Goal: Task Accomplishment & Management: Use online tool/utility

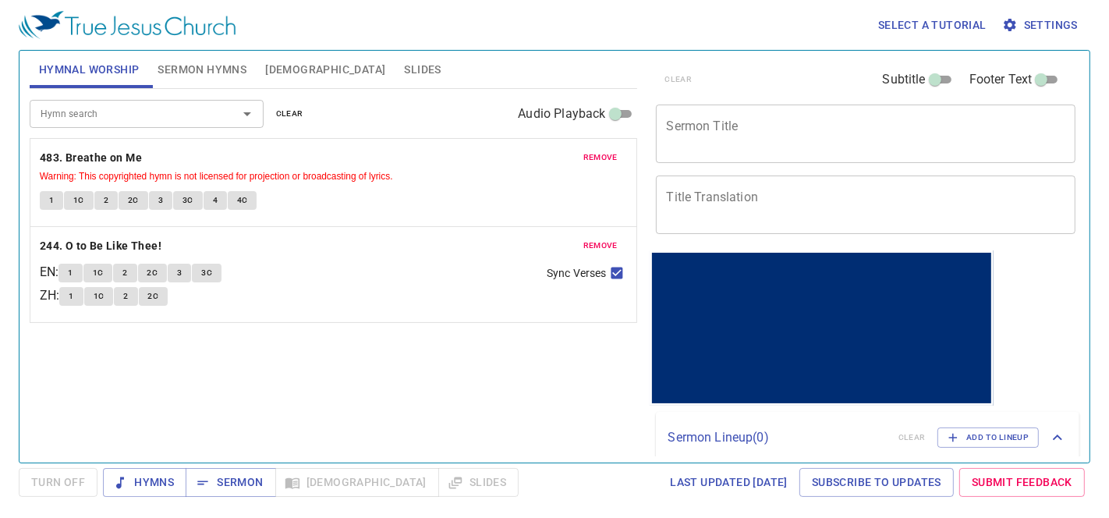
drag, startPoint x: 0, startPoint y: 0, endPoint x: 298, endPoint y: 112, distance: 318.5
click at [298, 112] on span "clear" at bounding box center [289, 114] width 27 height 14
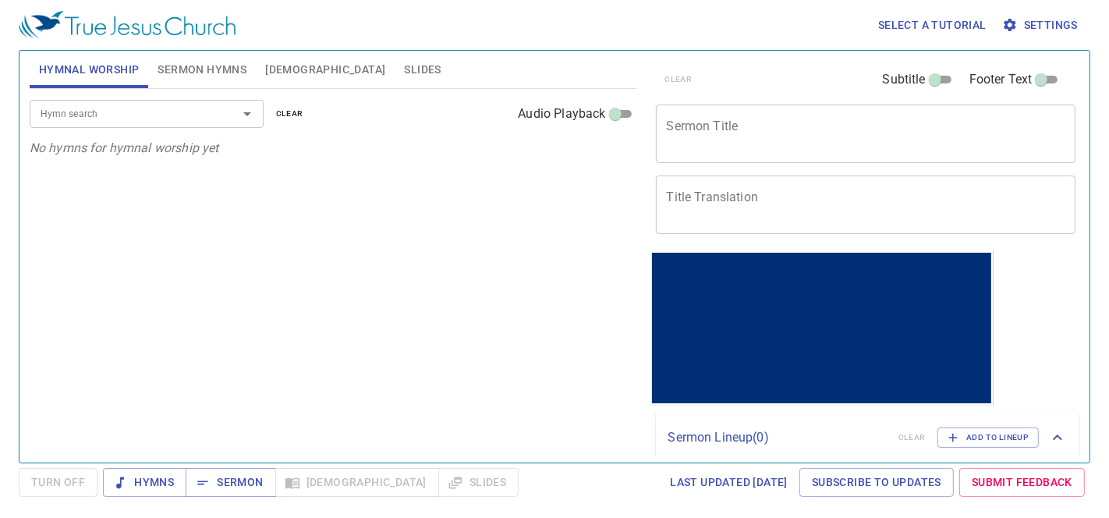
click at [198, 68] on span "Sermon Hymns" at bounding box center [202, 70] width 89 height 20
click at [105, 63] on span "Hymnal Worship" at bounding box center [89, 70] width 101 height 20
click at [534, 363] on div "Hymn search Hymn search clear Audio Playback No hymns for hymnal worship yet" at bounding box center [334, 269] width 608 height 360
drag, startPoint x: 778, startPoint y: 140, endPoint x: 787, endPoint y: 93, distance: 48.5
click at [789, 126] on textarea "Sermon Title" at bounding box center [866, 134] width 399 height 30
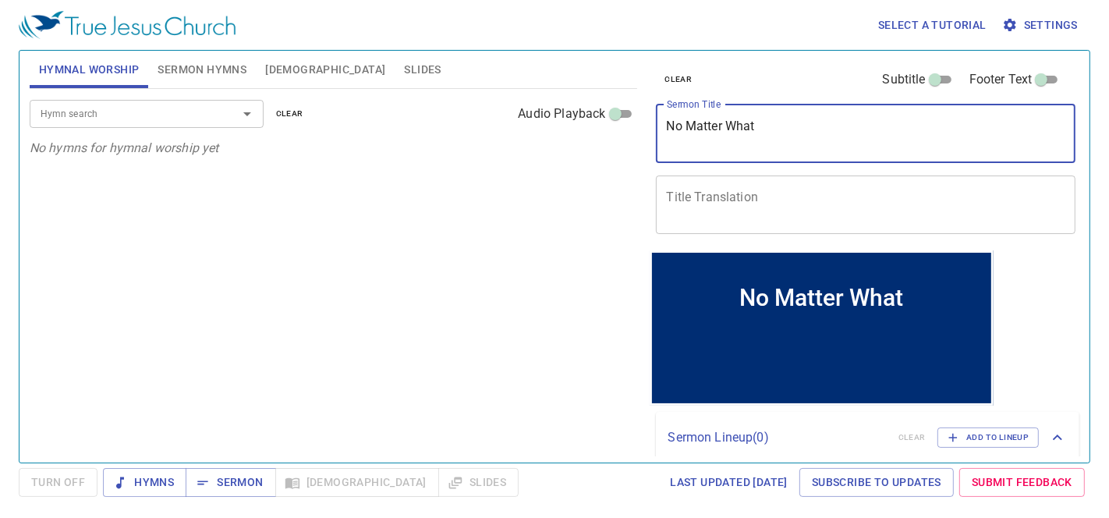
drag, startPoint x: 776, startPoint y: 121, endPoint x: 664, endPoint y: 129, distance: 111.8
click at [664, 129] on div "No Matter What x Sermon Title" at bounding box center [866, 134] width 421 height 59
type textarea "No Matter What"
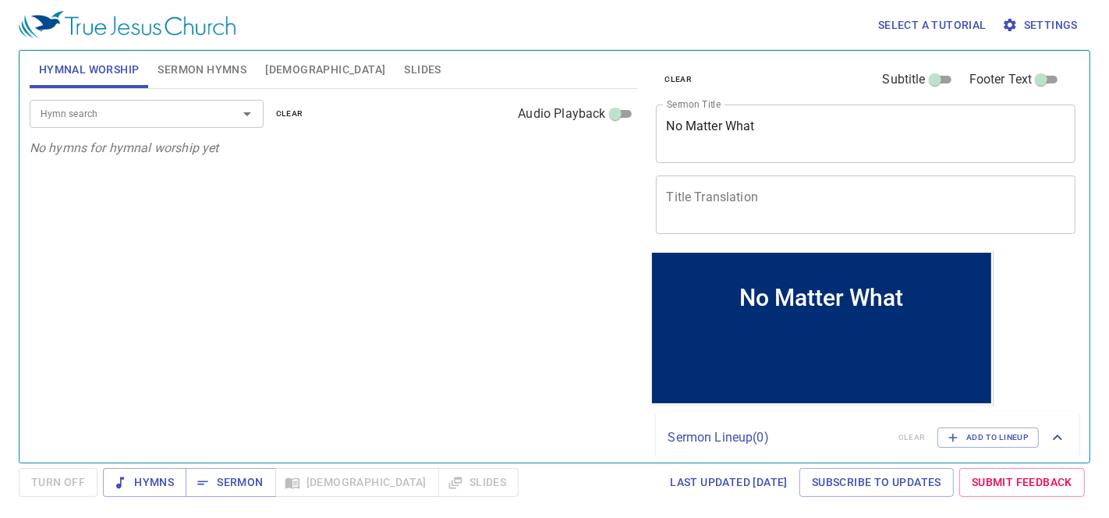
click at [204, 70] on span "Sermon Hymns" at bounding box center [202, 70] width 89 height 20
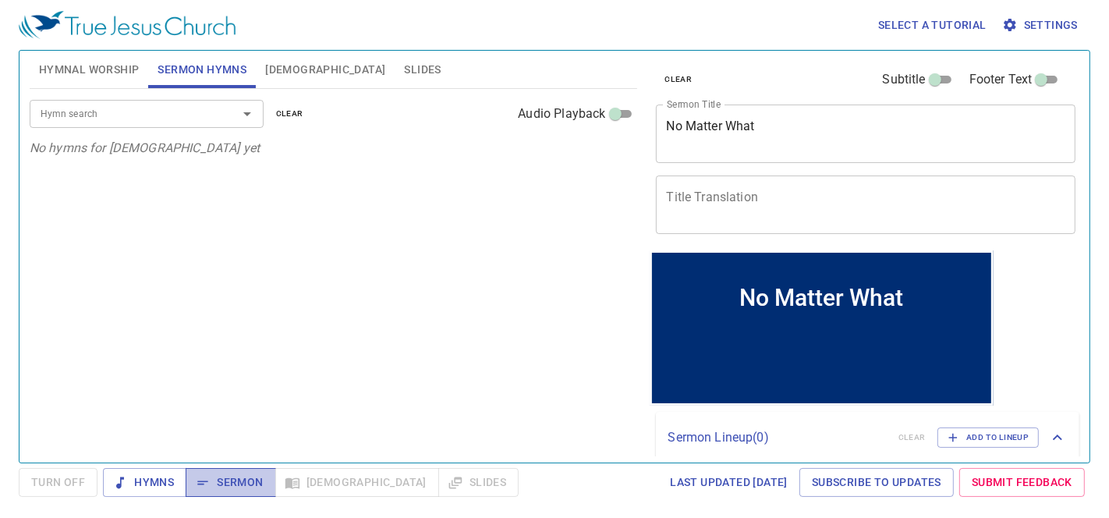
click at [250, 481] on span "Sermon" at bounding box center [230, 483] width 65 height 20
click at [183, 118] on input "Hymn search" at bounding box center [123, 114] width 179 height 18
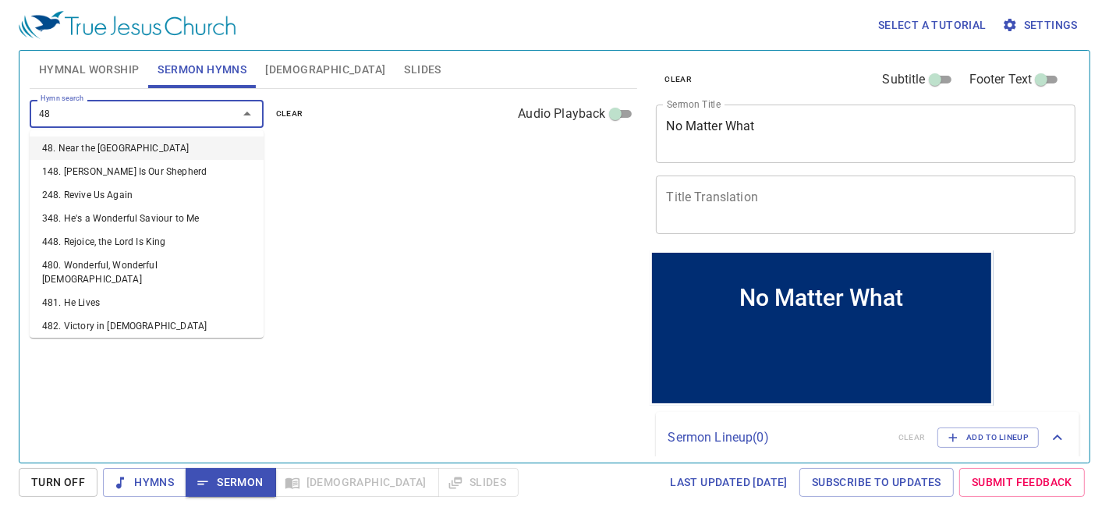
type input "485"
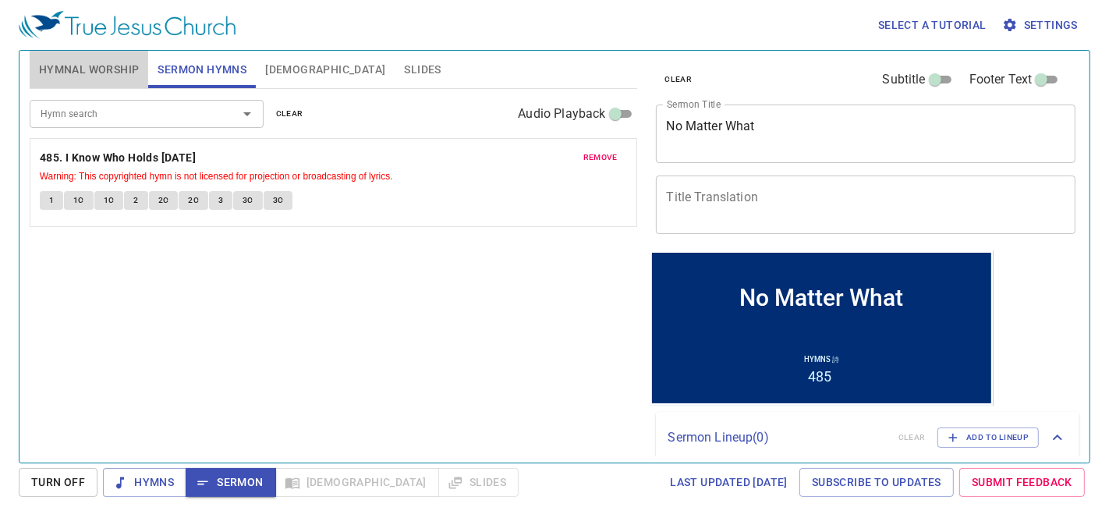
click at [105, 60] on span "Hymnal Worship" at bounding box center [89, 70] width 101 height 20
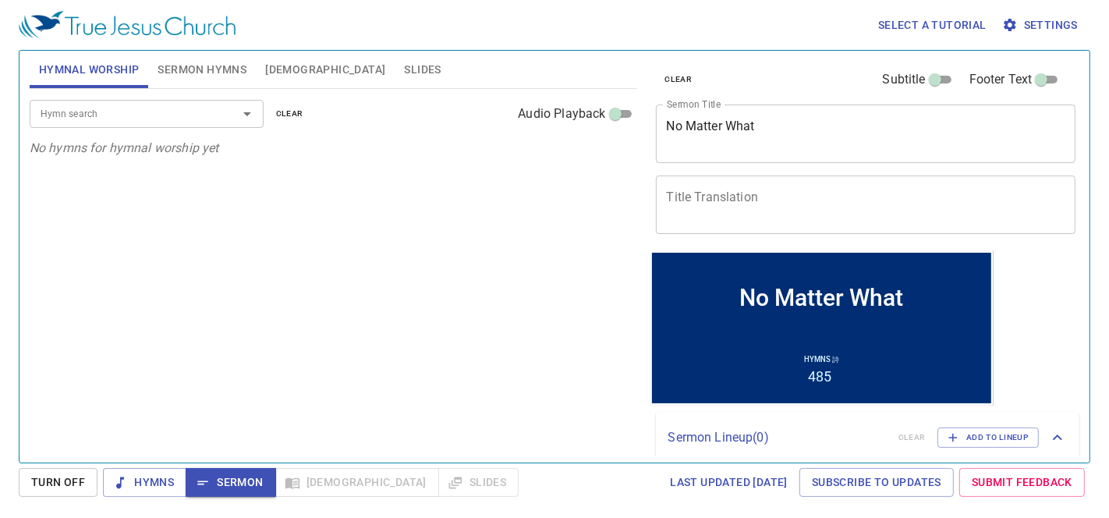
click at [115, 109] on input "Hymn search" at bounding box center [123, 114] width 179 height 18
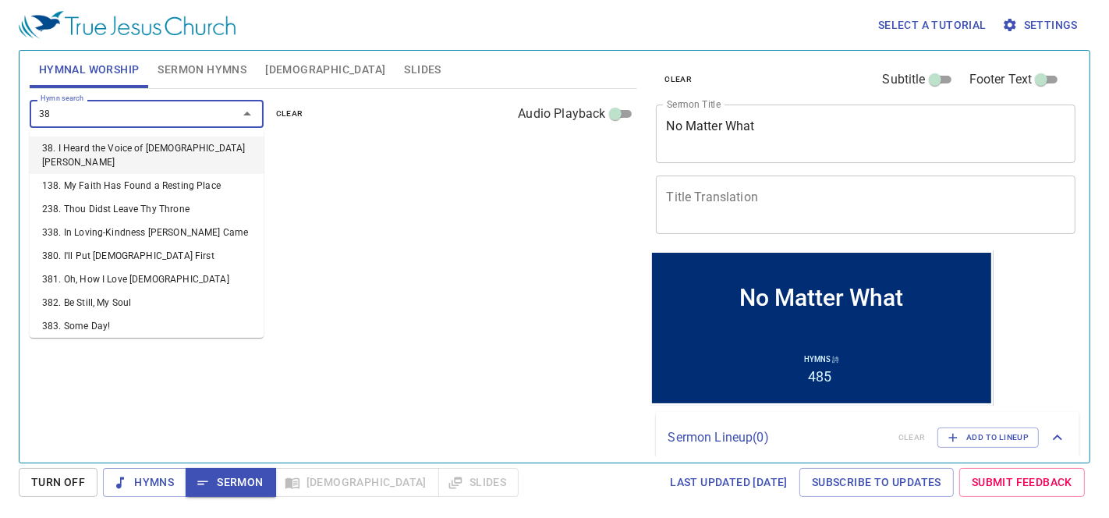
type input "386"
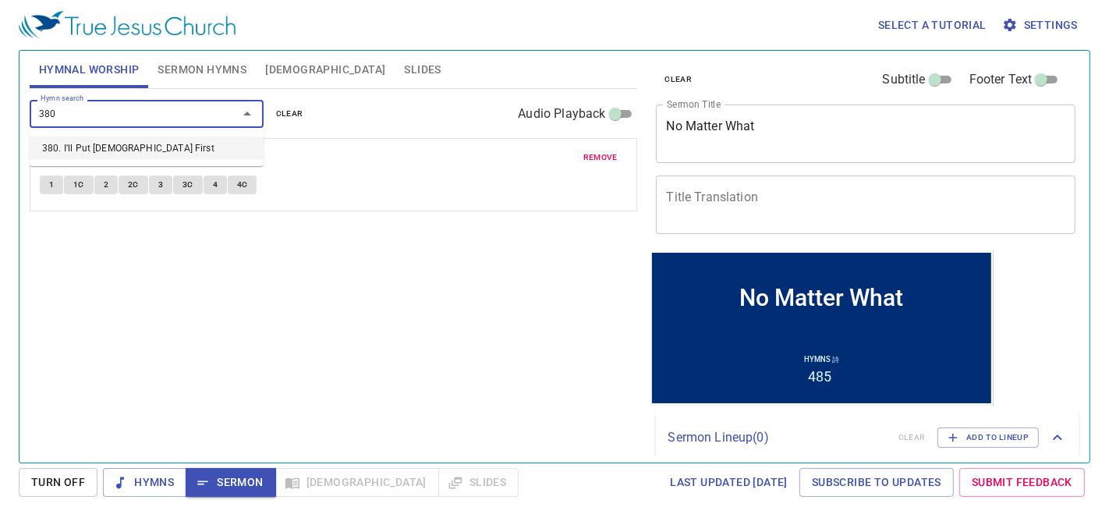
type input "380"
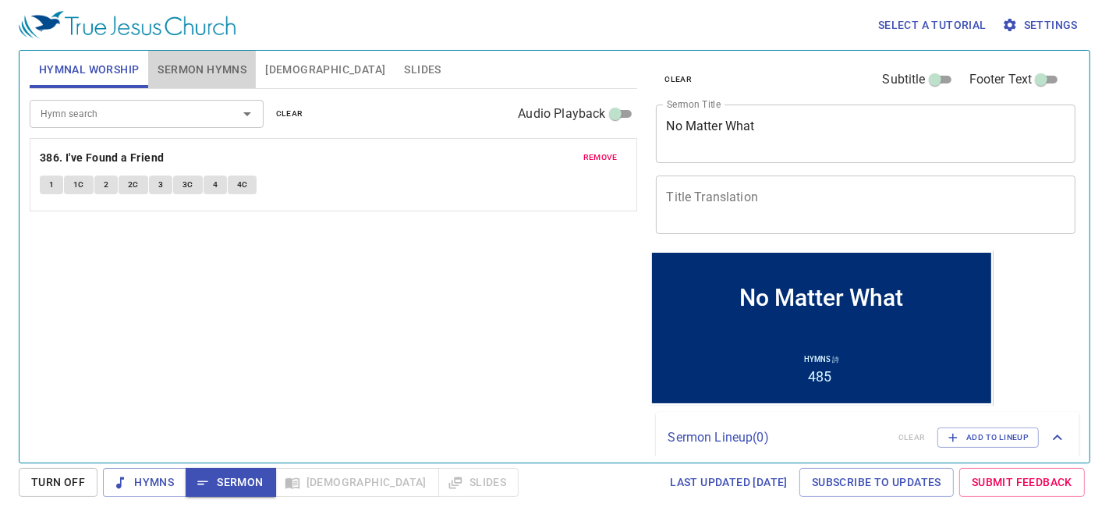
drag, startPoint x: 217, startPoint y: 59, endPoint x: 208, endPoint y: 67, distance: 12.1
click at [216, 60] on button "Sermon Hymns" at bounding box center [202, 69] width 108 height 37
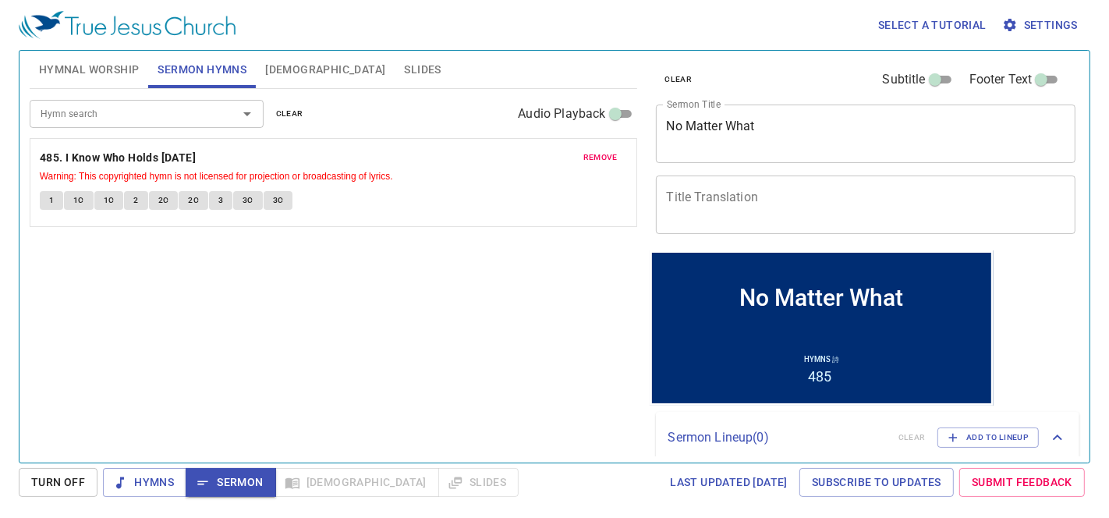
click at [157, 121] on input "Hymn search" at bounding box center [123, 114] width 179 height 18
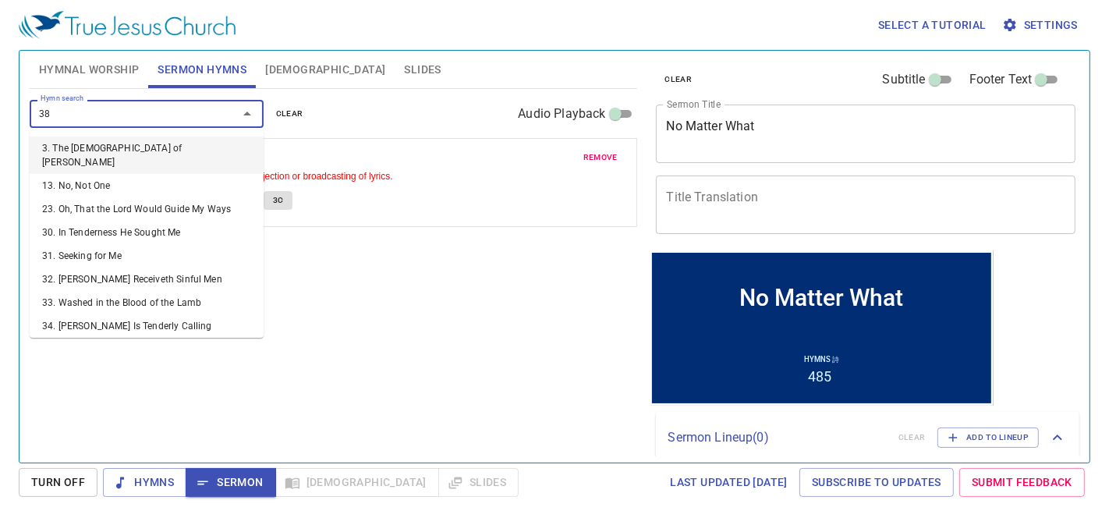
type input "380"
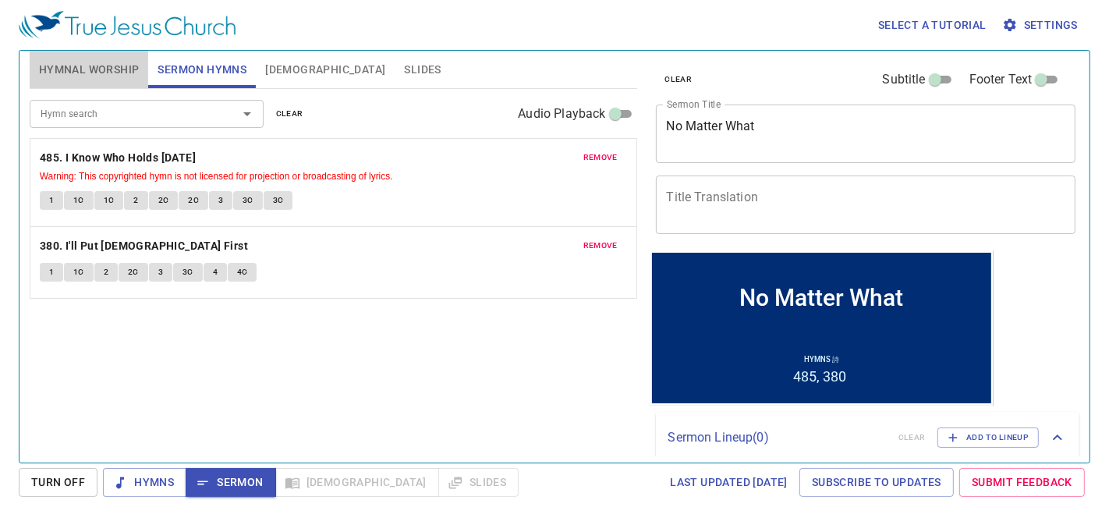
click at [105, 61] on span "Hymnal Worship" at bounding box center [89, 70] width 101 height 20
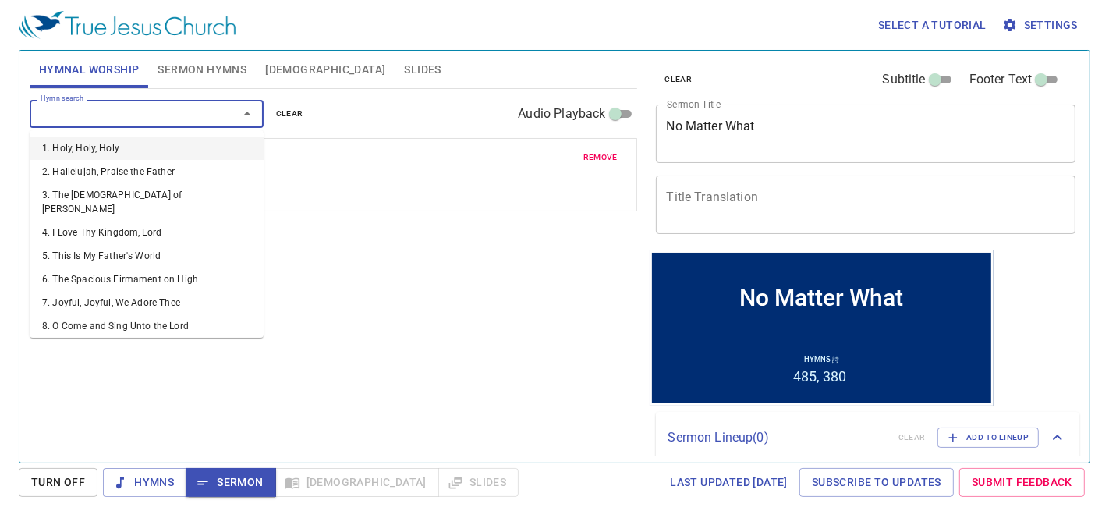
click at [98, 108] on input "Hymn search" at bounding box center [123, 114] width 179 height 18
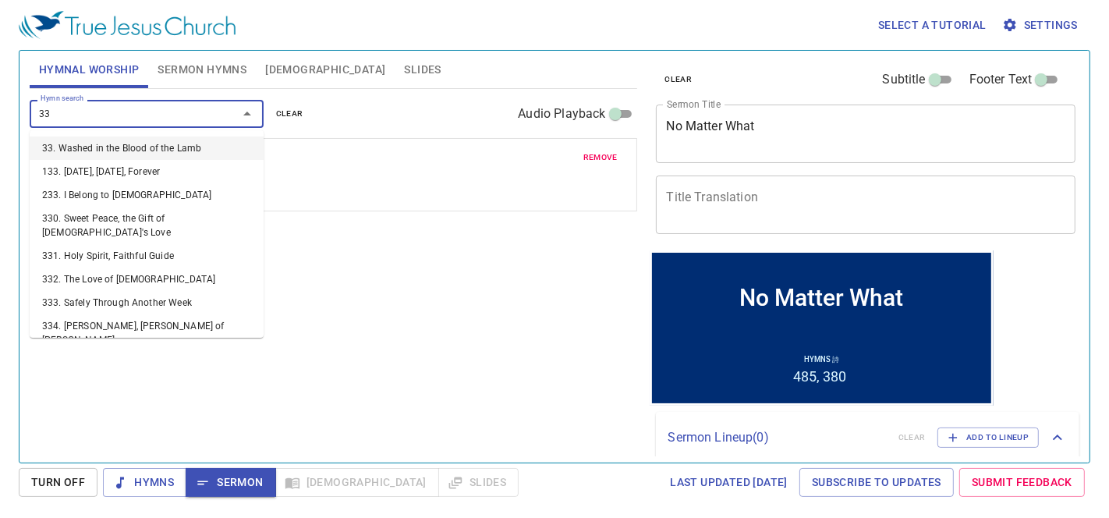
type input "339"
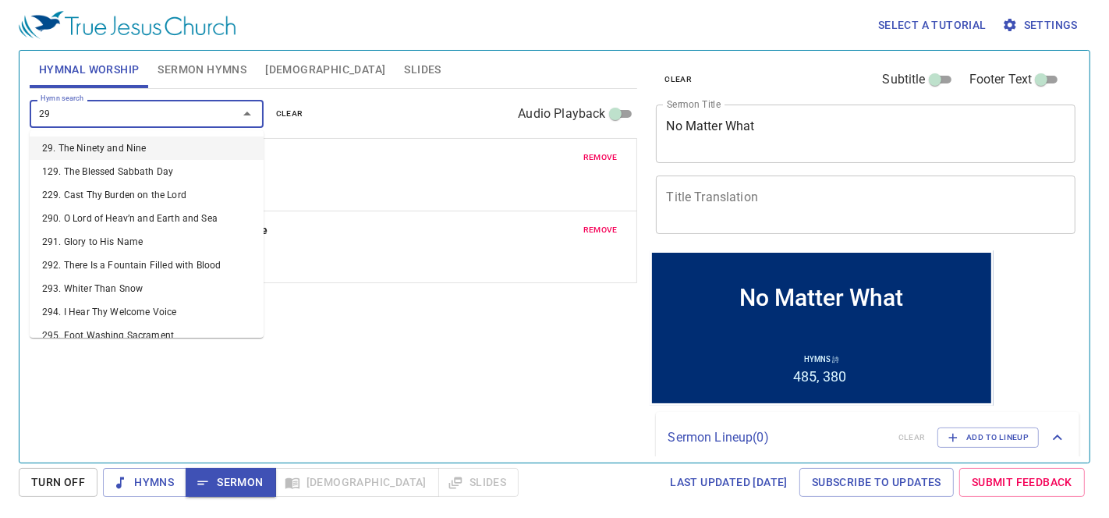
type input "291"
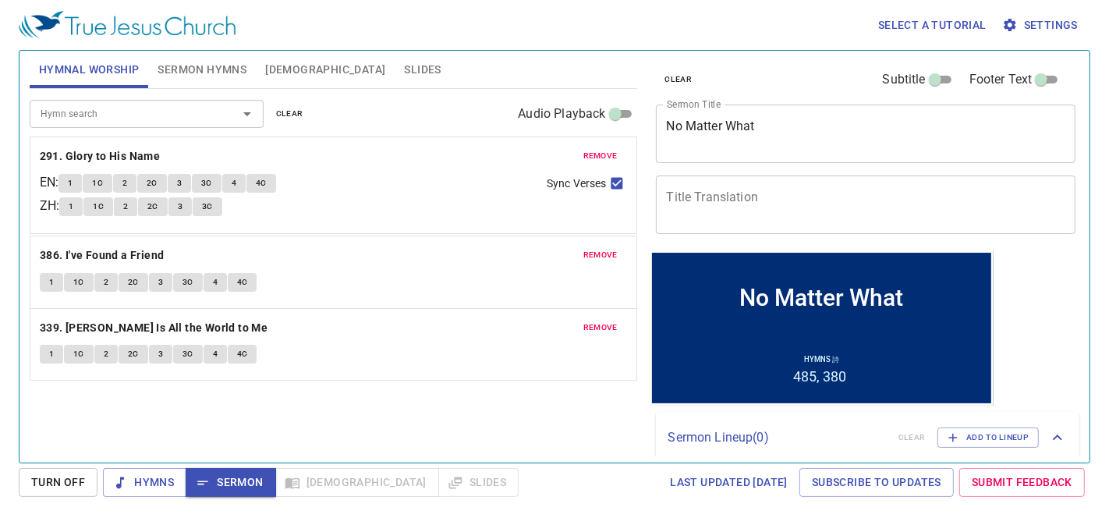
drag, startPoint x: 343, startPoint y: 339, endPoint x: 336, endPoint y: 185, distance: 154.6
click at [336, 185] on div "remove 386. I've Found a Friend 1 1C 2 2C 3 3C 4 4C remove 339. Jesus Is All th…" at bounding box center [334, 259] width 608 height 242
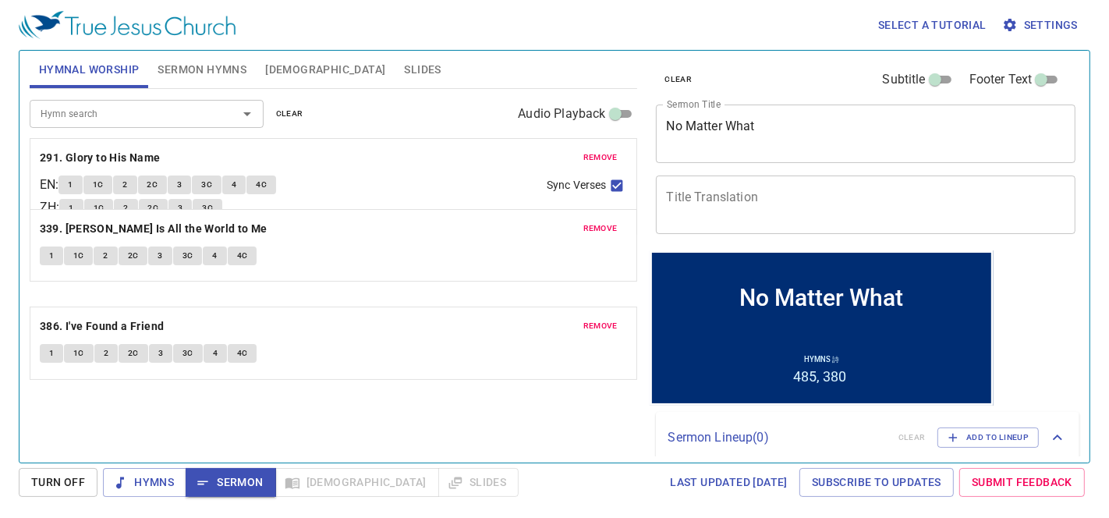
drag, startPoint x: 331, startPoint y: 367, endPoint x: 333, endPoint y: 255, distance: 112.4
click at [333, 255] on div "remove 291. Glory to His Name EN : 1 1C 2 2C 3 3C 4 4C ZH : 1 1C 2 2C 3 3C Sync…" at bounding box center [334, 259] width 608 height 242
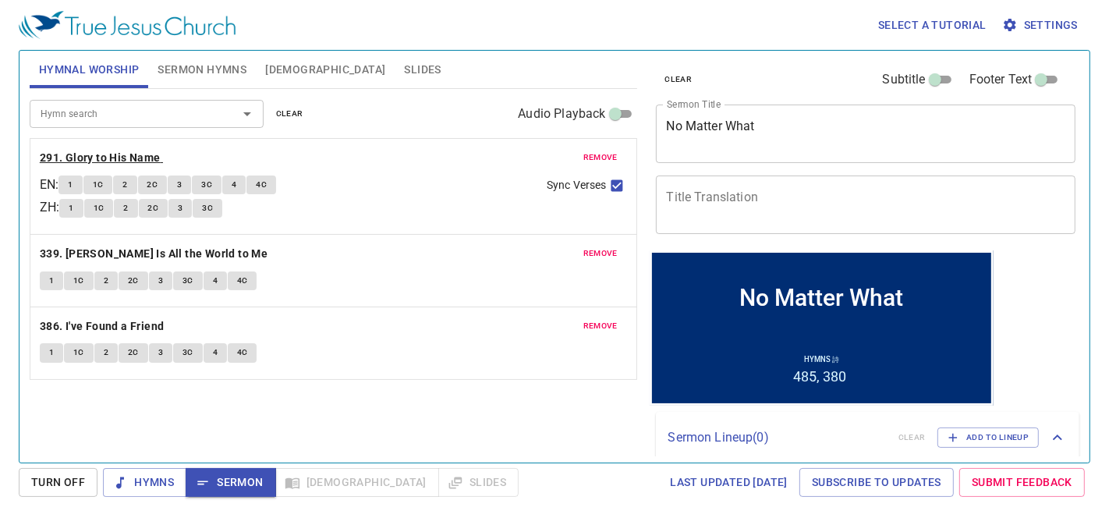
click at [98, 154] on b "291. Glory to His Name" at bounding box center [100, 158] width 121 height 20
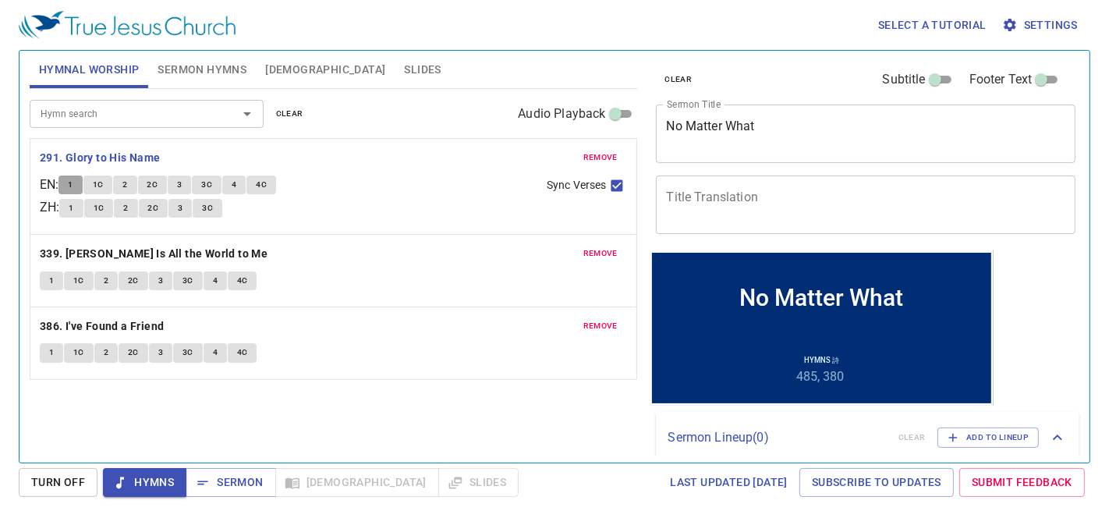
click at [71, 183] on button "1" at bounding box center [70, 185] width 23 height 19
click at [104, 181] on span "1C" at bounding box center [98, 185] width 11 height 14
click at [135, 188] on button "2" at bounding box center [124, 185] width 23 height 19
click at [158, 181] on span "2C" at bounding box center [152, 185] width 11 height 14
click at [182, 183] on span "3" at bounding box center [179, 185] width 5 height 14
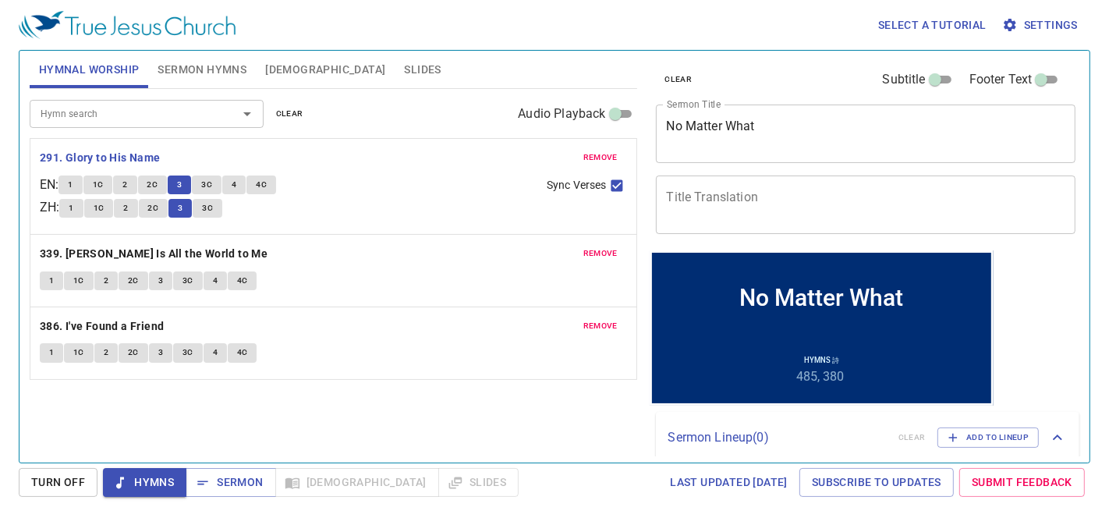
click at [211, 181] on span "3C" at bounding box center [206, 185] width 11 height 14
click at [243, 187] on button "4" at bounding box center [233, 185] width 23 height 19
click at [274, 183] on button "4C" at bounding box center [262, 185] width 30 height 19
click at [126, 254] on b "339. Jesus Is All the World to Me" at bounding box center [154, 254] width 228 height 20
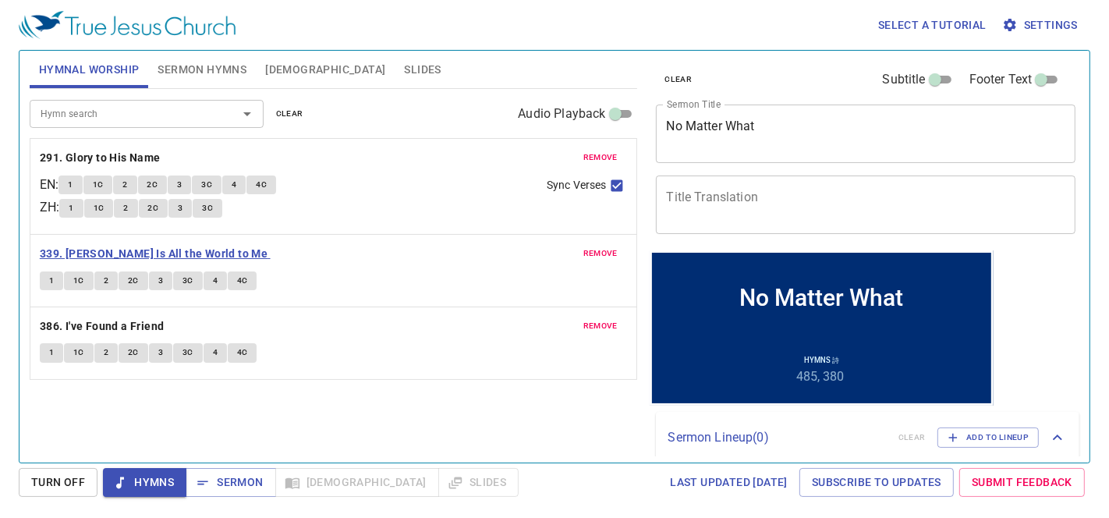
drag, startPoint x: 51, startPoint y: 282, endPoint x: 51, endPoint y: 263, distance: 19.5
click at [51, 282] on span "1" at bounding box center [51, 281] width 5 height 14
click at [81, 282] on span "1C" at bounding box center [78, 281] width 11 height 14
click at [107, 282] on span "2" at bounding box center [106, 281] width 5 height 14
click at [130, 280] on span "2C" at bounding box center [133, 281] width 11 height 14
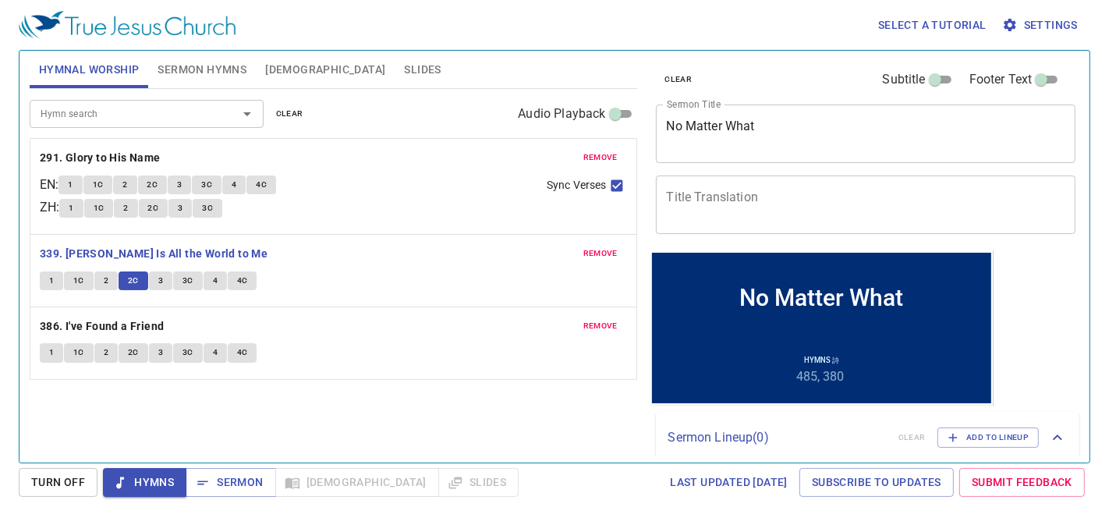
click at [158, 277] on span "3" at bounding box center [160, 281] width 5 height 14
click at [186, 282] on span "3C" at bounding box center [188, 281] width 11 height 14
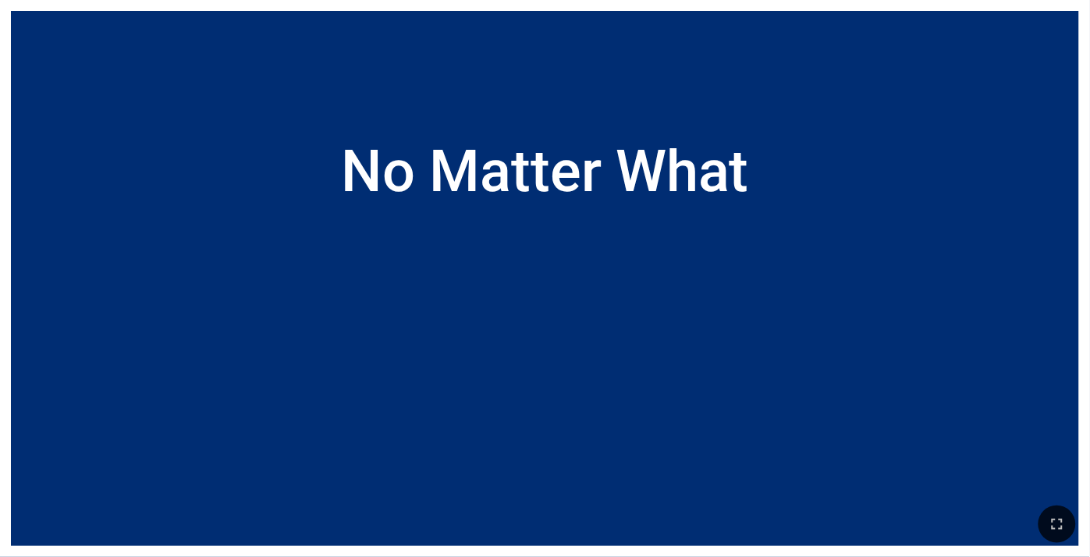
drag, startPoint x: 1054, startPoint y: 524, endPoint x: 1266, endPoint y: 739, distance: 301.8
click at [1054, 524] on icon "button" at bounding box center [1057, 524] width 19 height 19
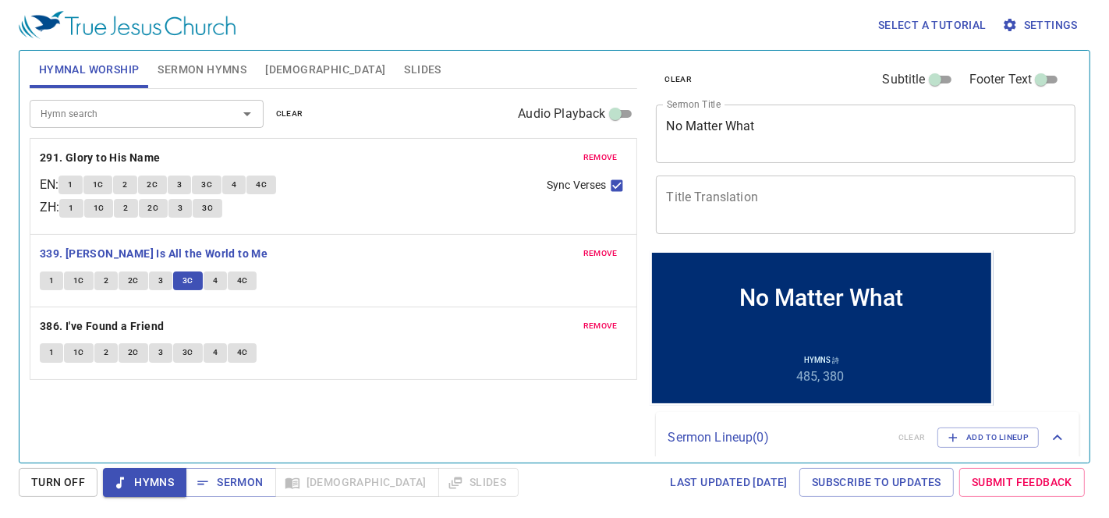
click at [216, 279] on button "4" at bounding box center [215, 281] width 23 height 19
click at [243, 279] on span "4C" at bounding box center [242, 281] width 11 height 14
click at [85, 325] on b "386. I've Found a Friend" at bounding box center [102, 327] width 125 height 20
click at [50, 350] on span "1" at bounding box center [51, 353] width 5 height 14
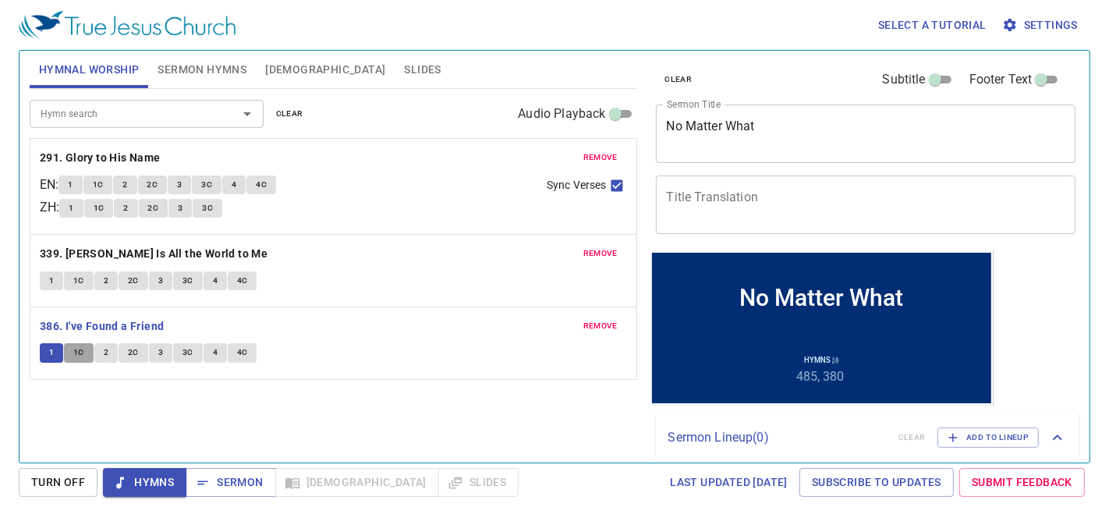
click at [76, 353] on span "1C" at bounding box center [78, 353] width 11 height 14
click at [108, 353] on button "2" at bounding box center [105, 352] width 23 height 19
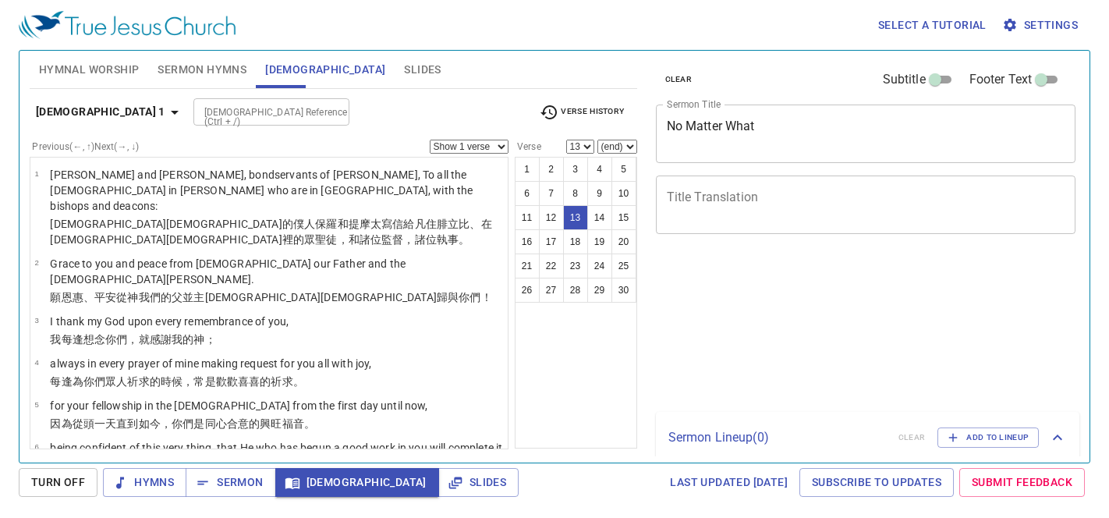
select select "13"
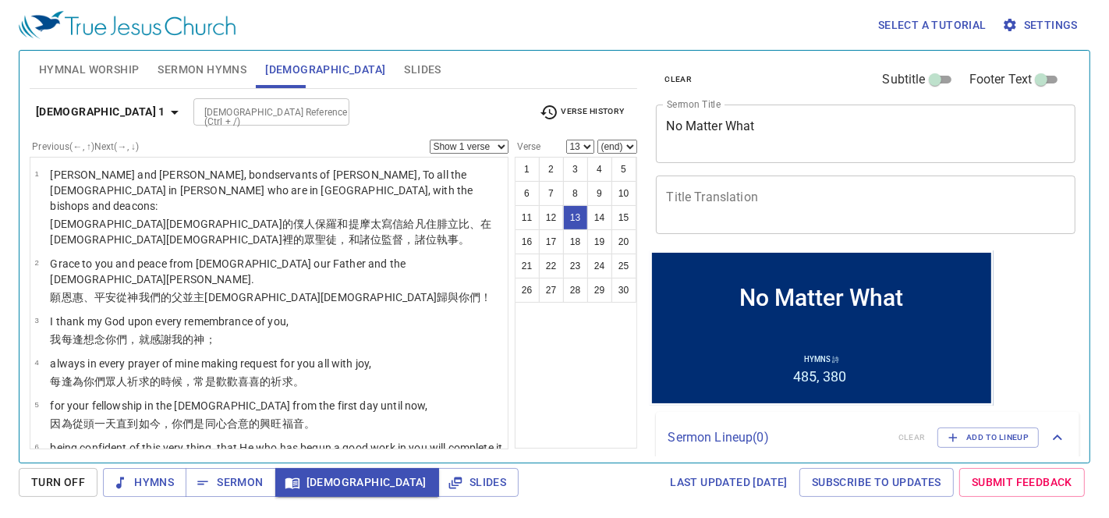
scroll to position [605, 0]
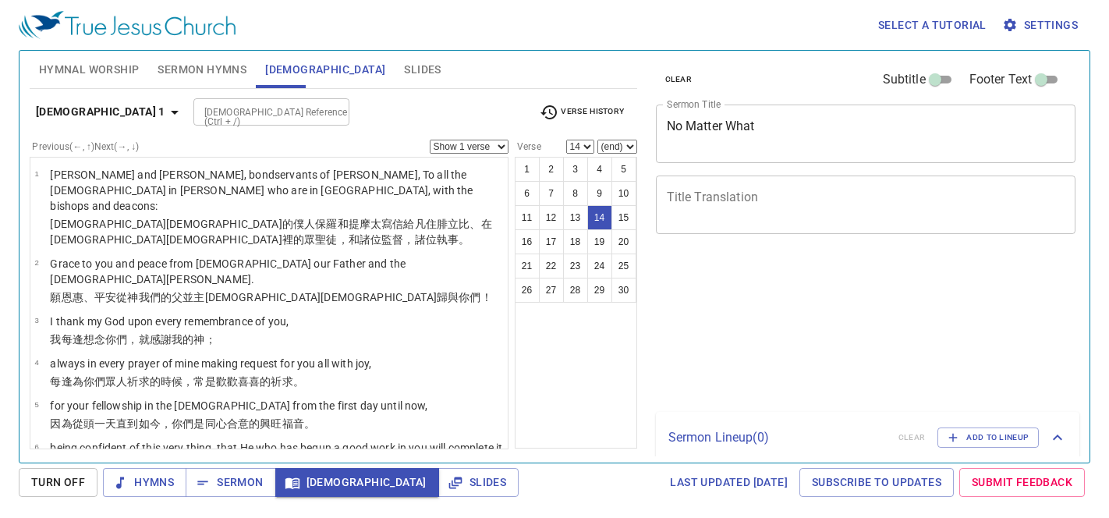
select select "14"
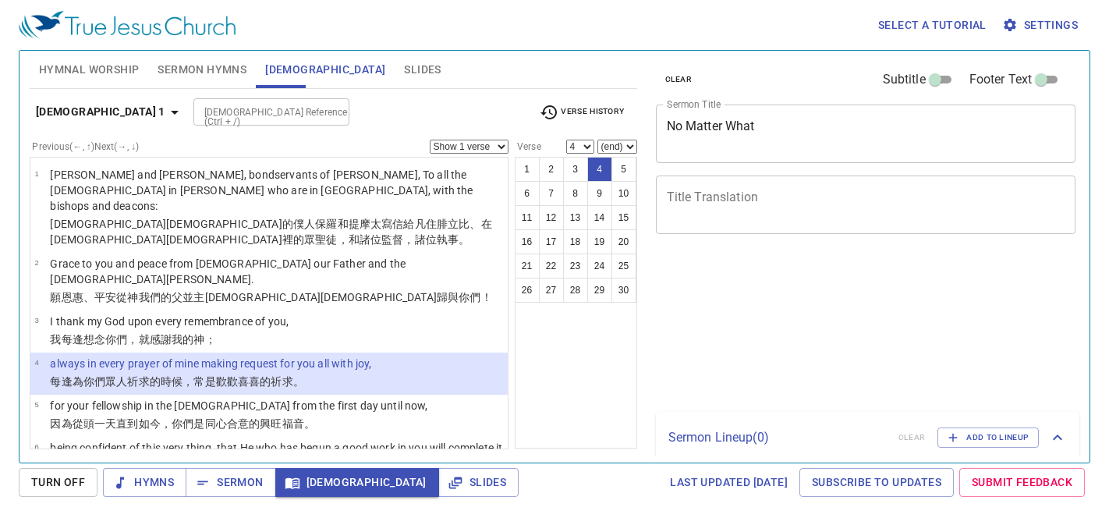
select select "4"
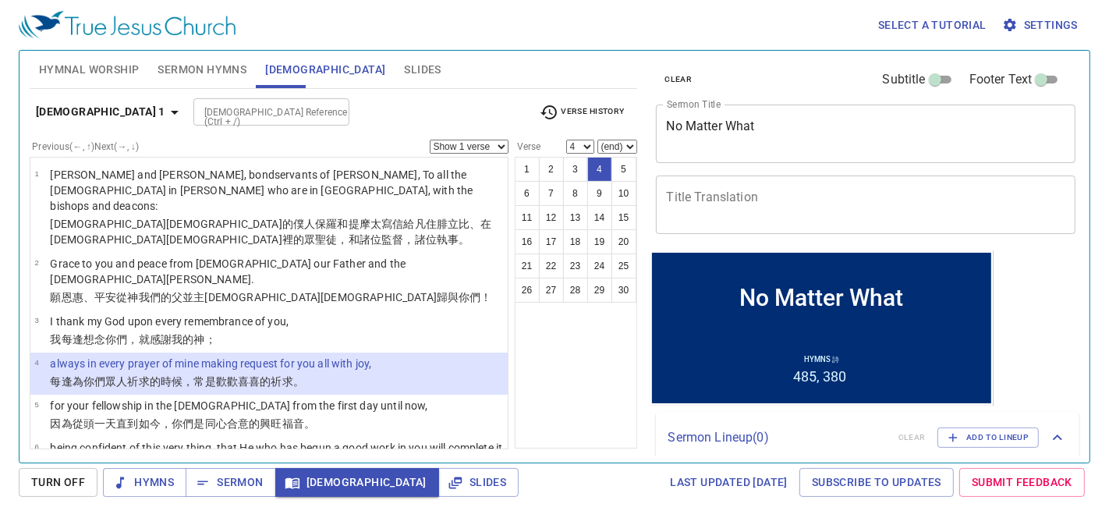
scroll to position [85, 0]
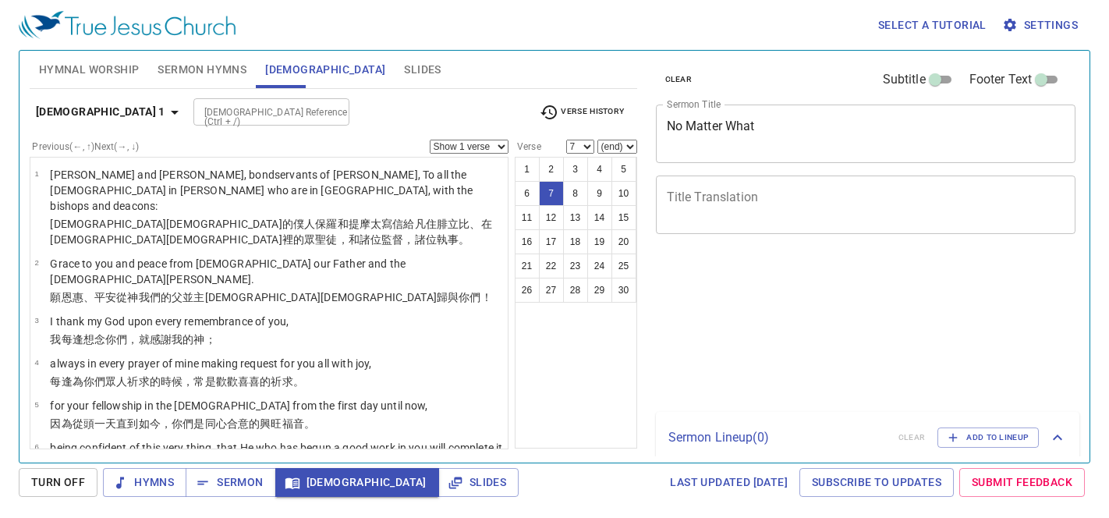
select select "7"
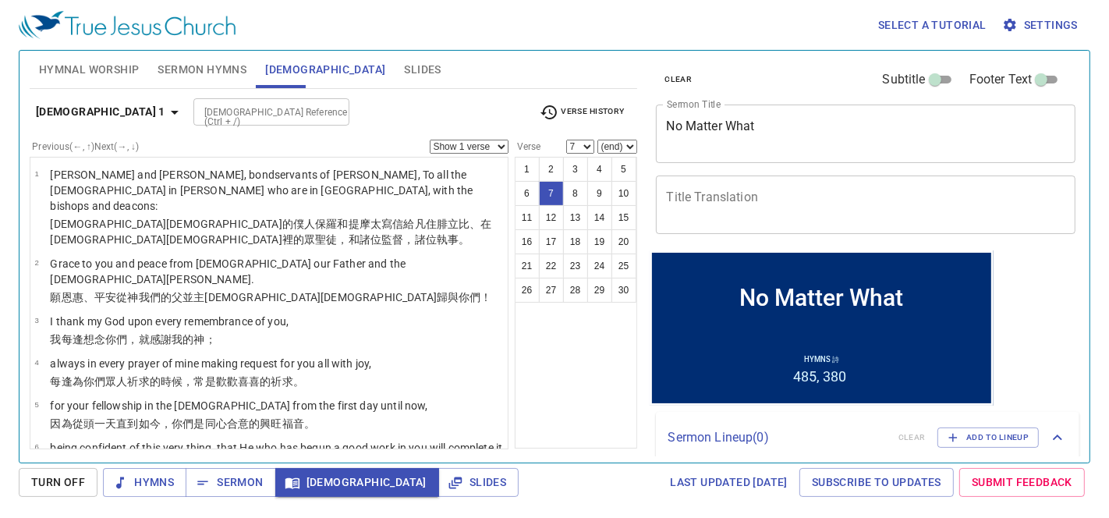
scroll to position [204, 0]
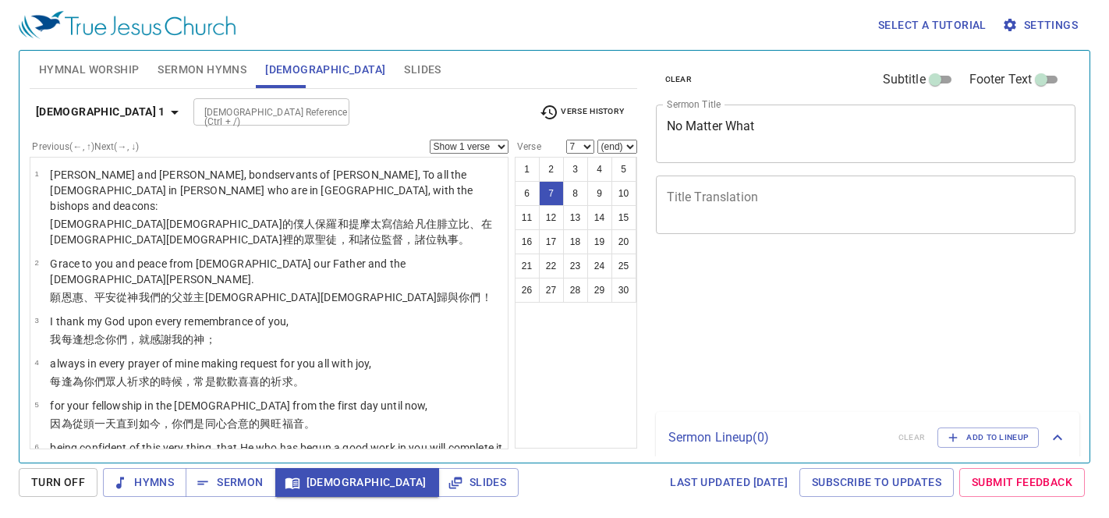
select select "7"
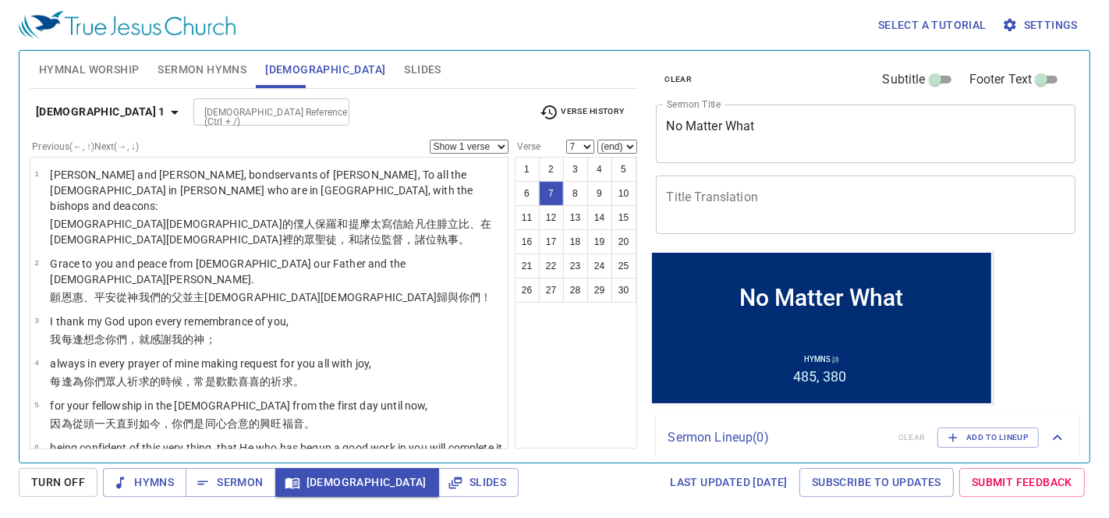
scroll to position [204, 0]
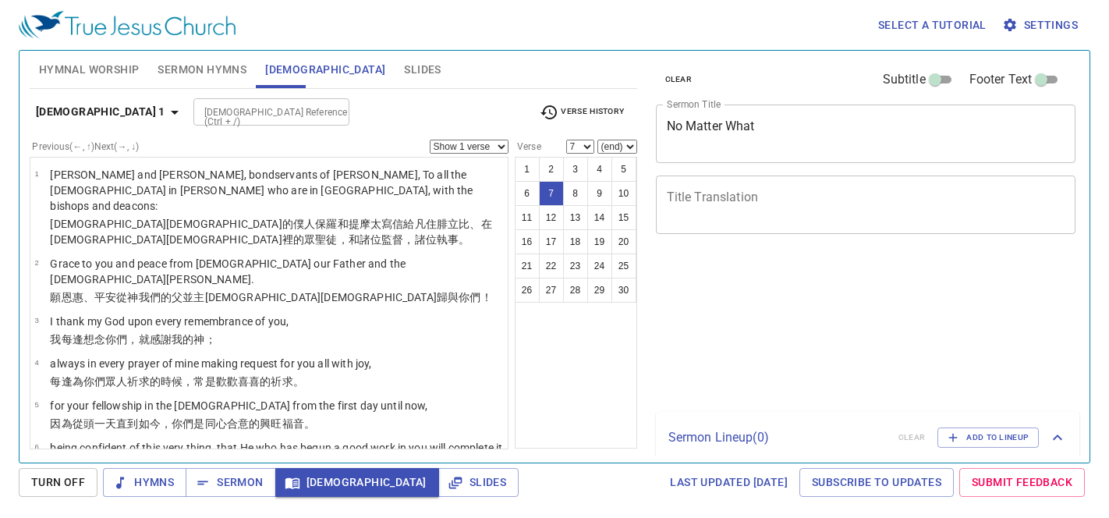
select select "7"
select select "14"
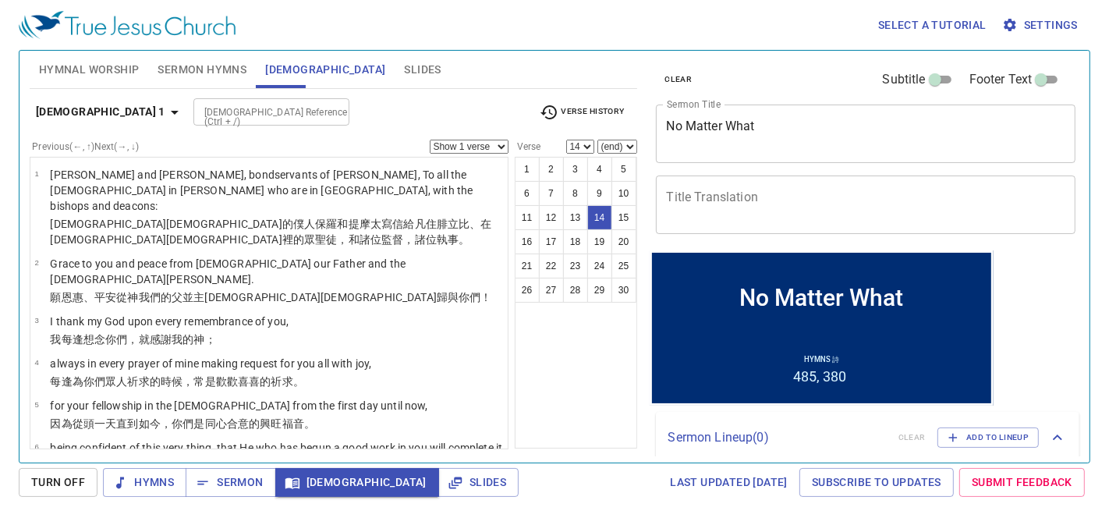
scroll to position [609, 0]
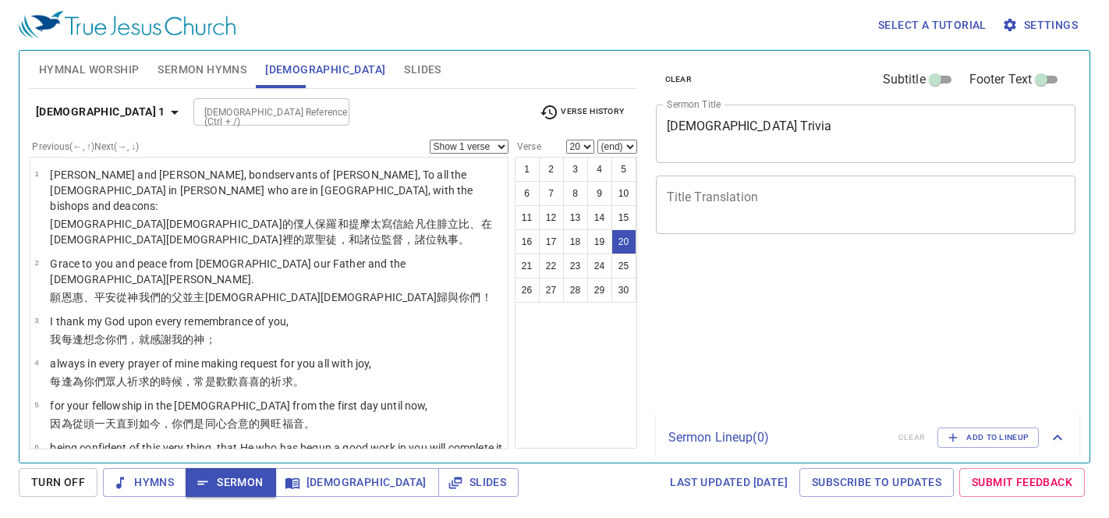
select select "20"
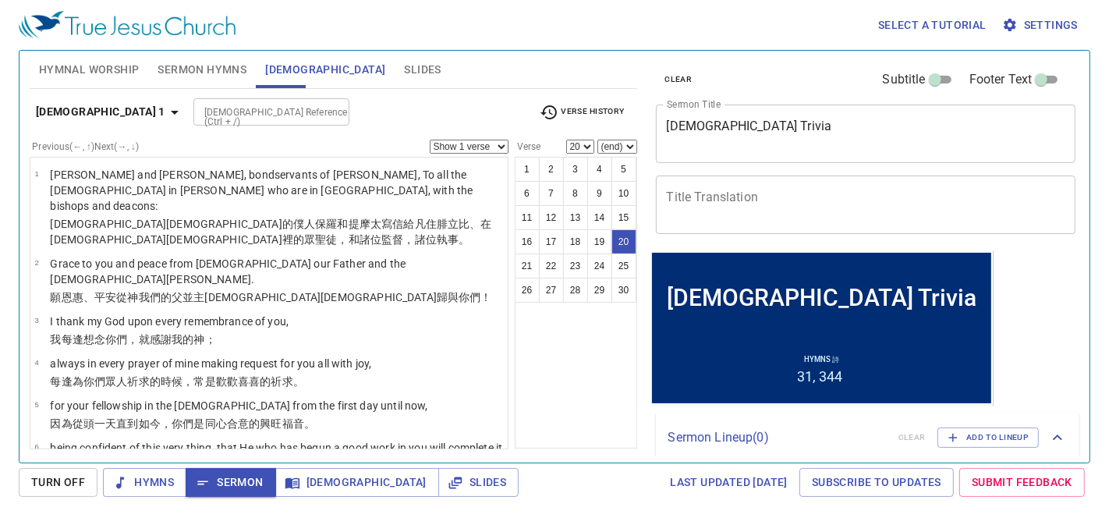
scroll to position [955, 0]
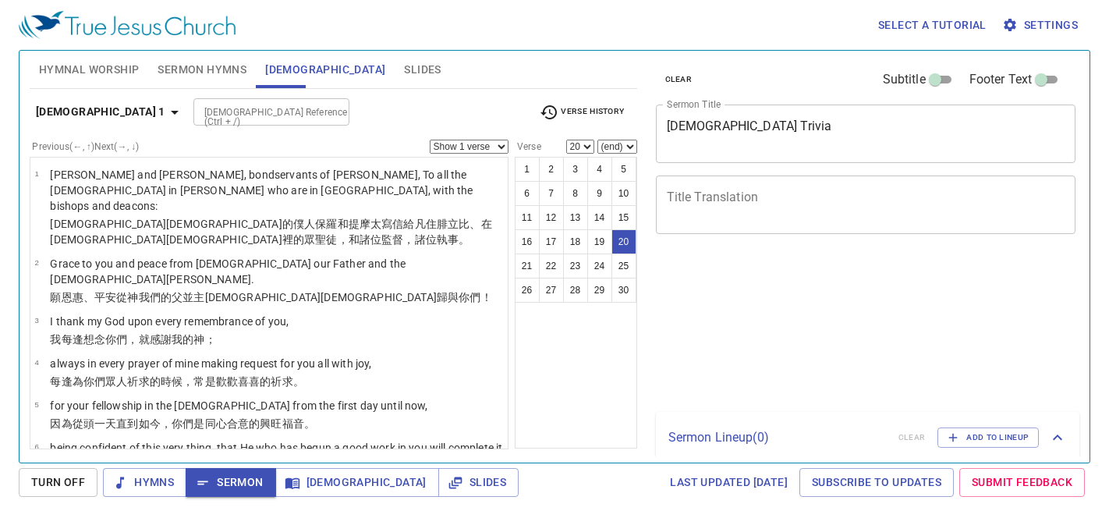
select select "20"
